Goal: Task Accomplishment & Management: Manage account settings

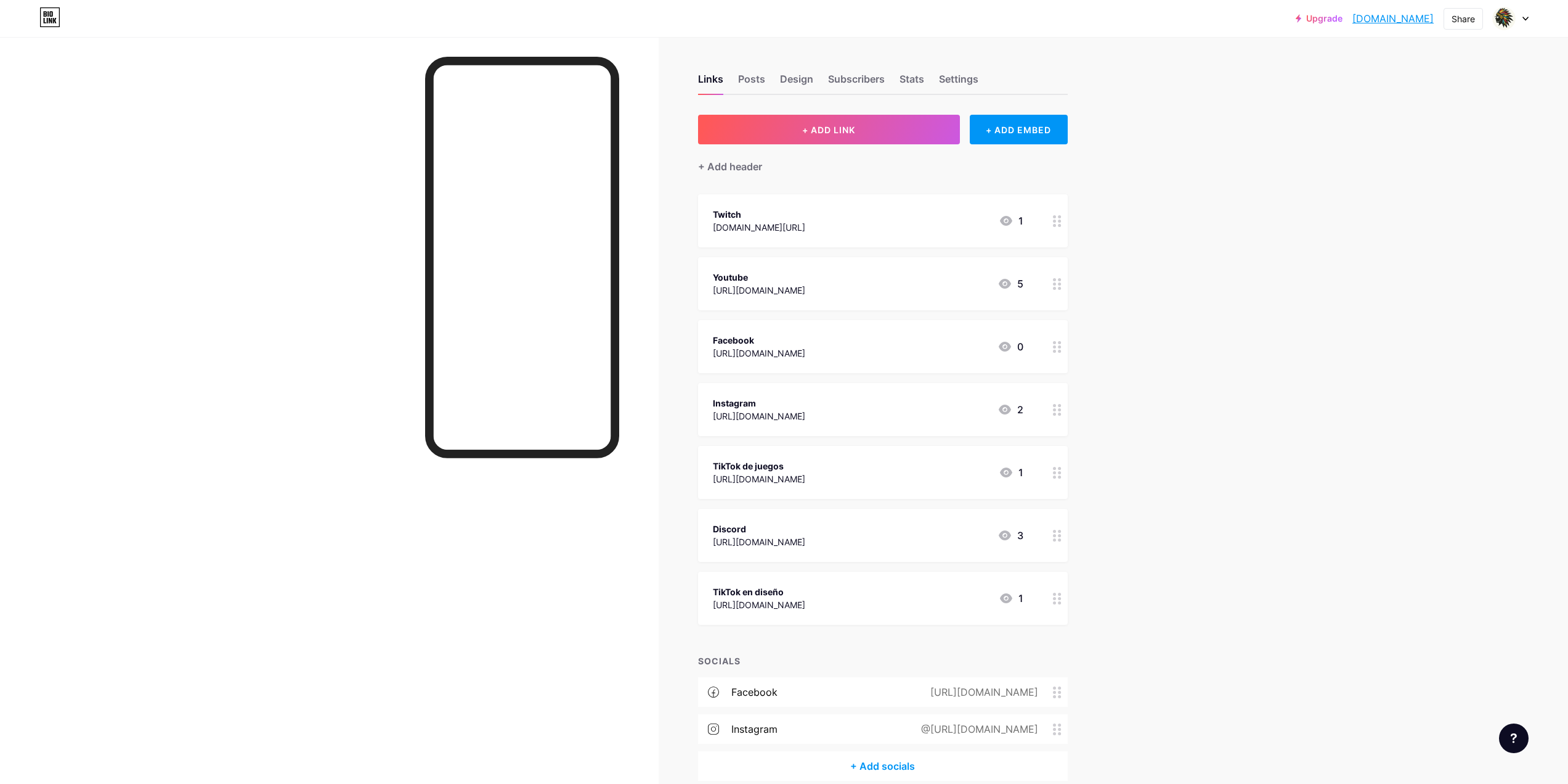
drag, startPoint x: 0, startPoint y: 0, endPoint x: 1210, endPoint y: 264, distance: 1238.5
click at [1210, 264] on div "Upgrade [DOMAIN_NAME].... [DOMAIN_NAME] Share Switch accounts Playingdan [DOMAI…" at bounding box center [784, 421] width 1568 height 842
click at [973, 75] on div "Settings" at bounding box center [958, 82] width 39 height 22
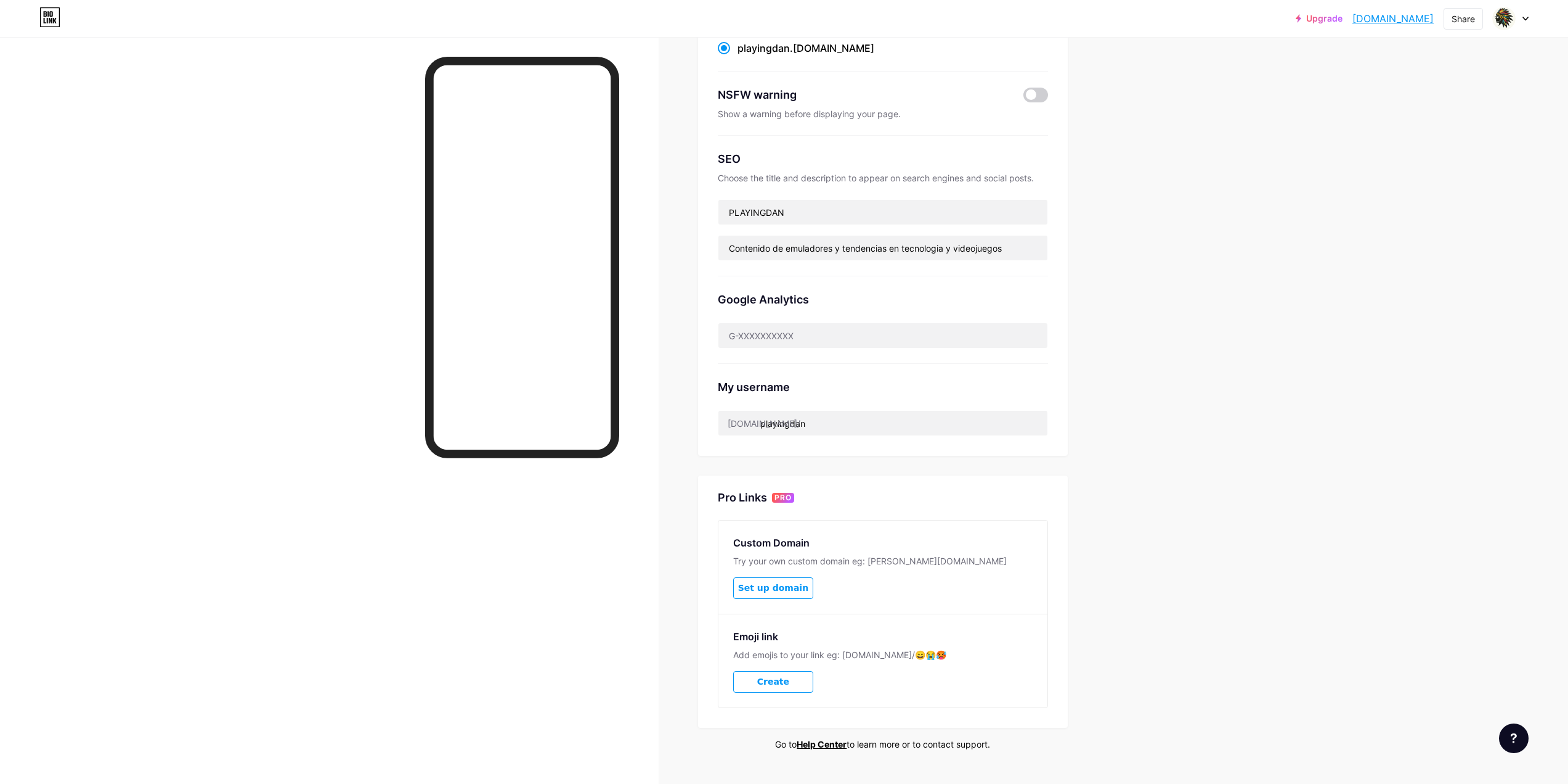
scroll to position [190, 0]
